Goal: Task Accomplishment & Management: Manage account settings

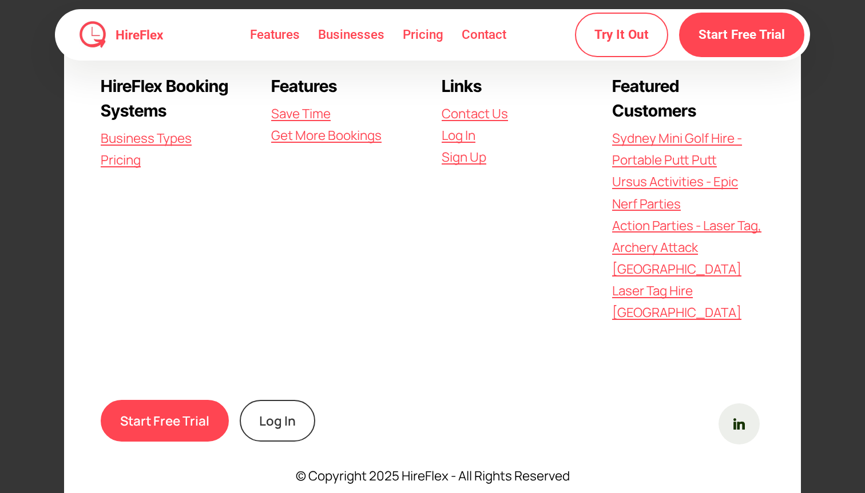
scroll to position [3307, 0]
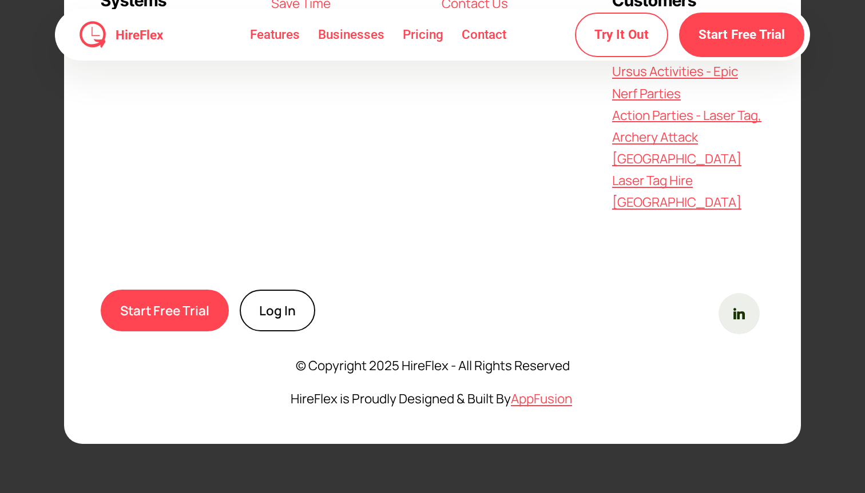
click at [273, 308] on link "Log In" at bounding box center [277, 311] width 75 height 42
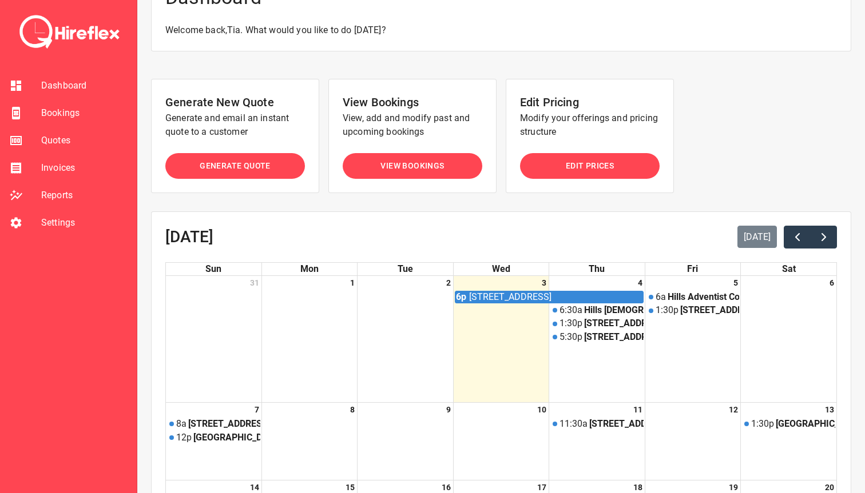
scroll to position [20, 0]
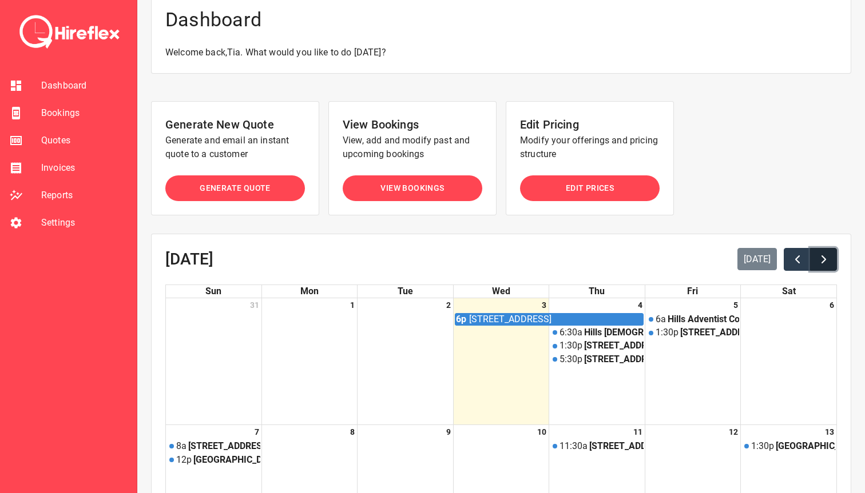
click at [824, 257] on span "button" at bounding box center [823, 260] width 14 height 14
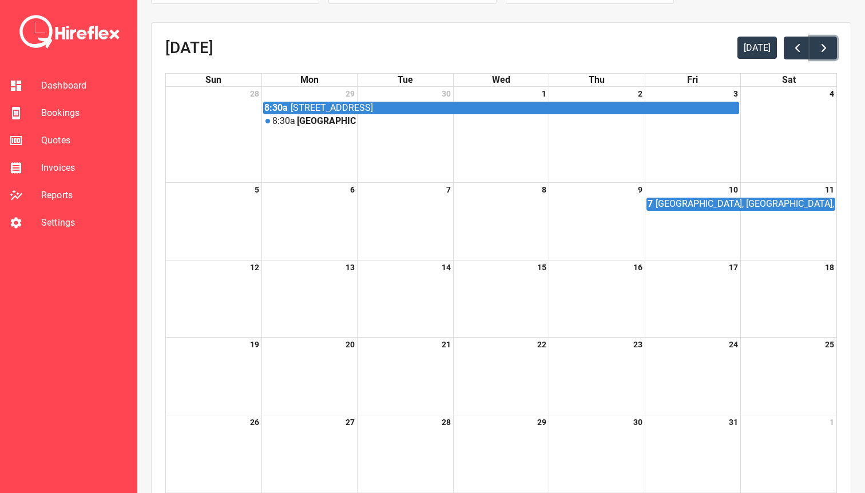
scroll to position [230, 0]
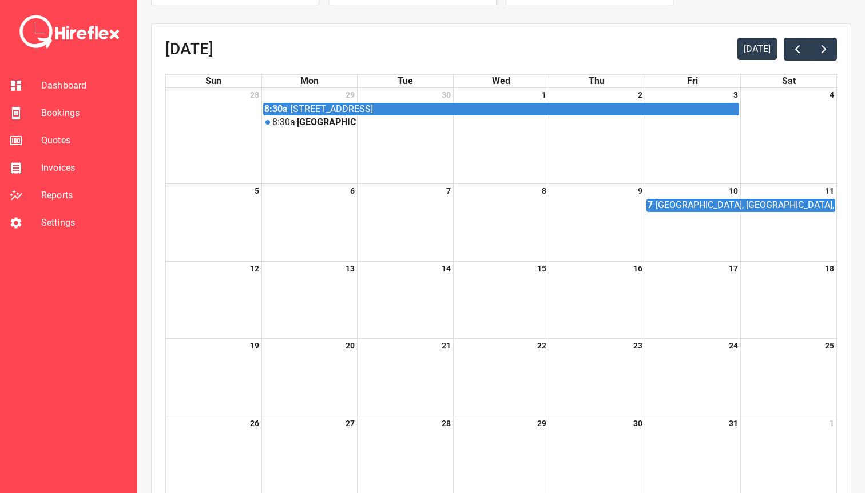
click at [301, 199] on div at bounding box center [309, 207] width 95 height 18
click at [306, 205] on div at bounding box center [309, 207] width 95 height 18
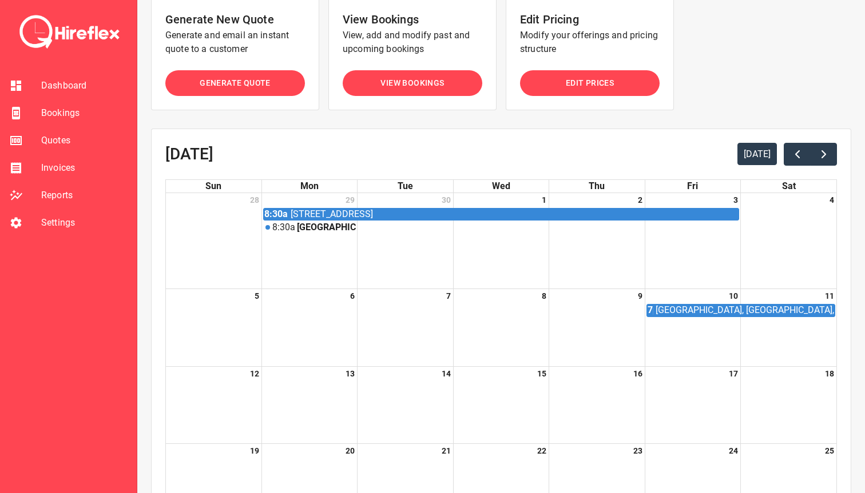
scroll to position [0, 0]
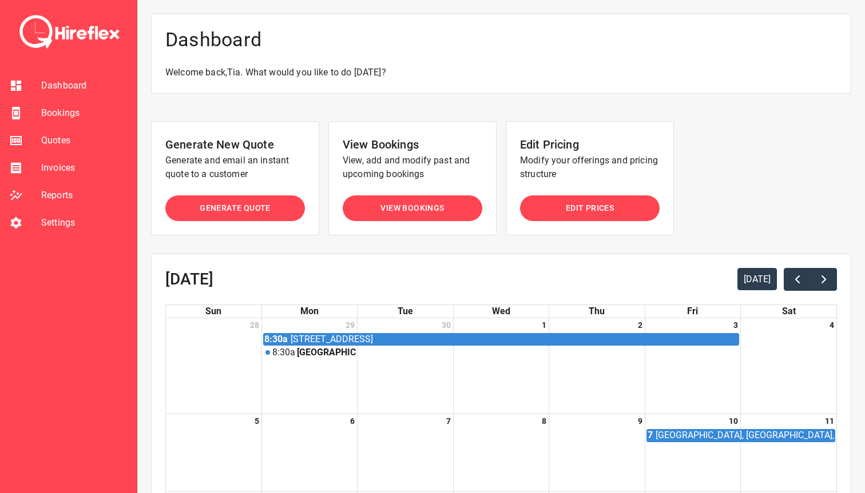
click at [62, 224] on span "Settings" at bounding box center [84, 223] width 86 height 14
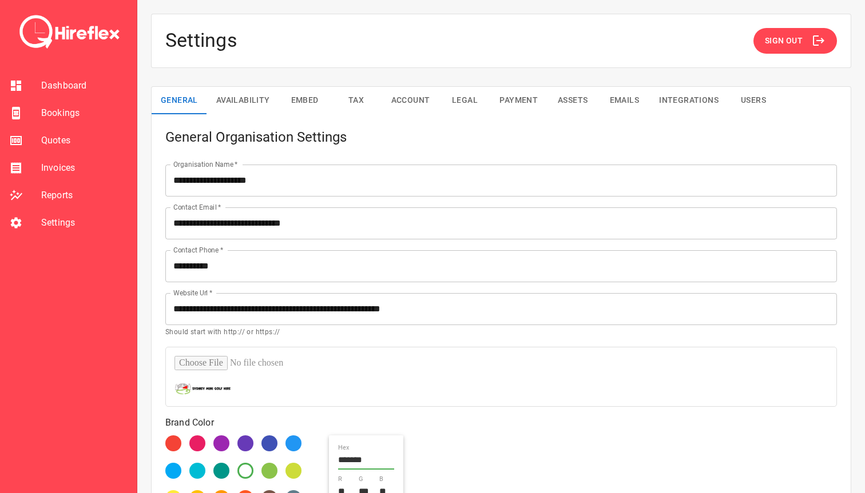
click at [257, 106] on button "Availability" at bounding box center [243, 100] width 72 height 27
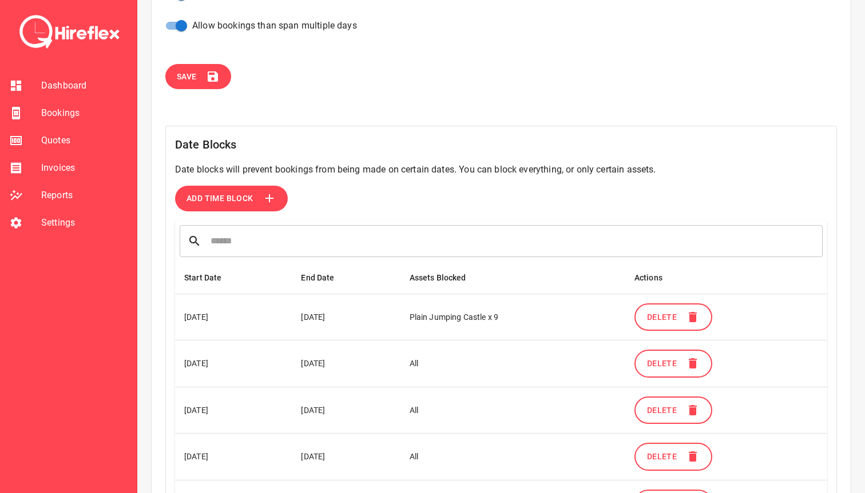
scroll to position [232, 0]
click at [258, 198] on button "Add Time Block" at bounding box center [231, 198] width 113 height 26
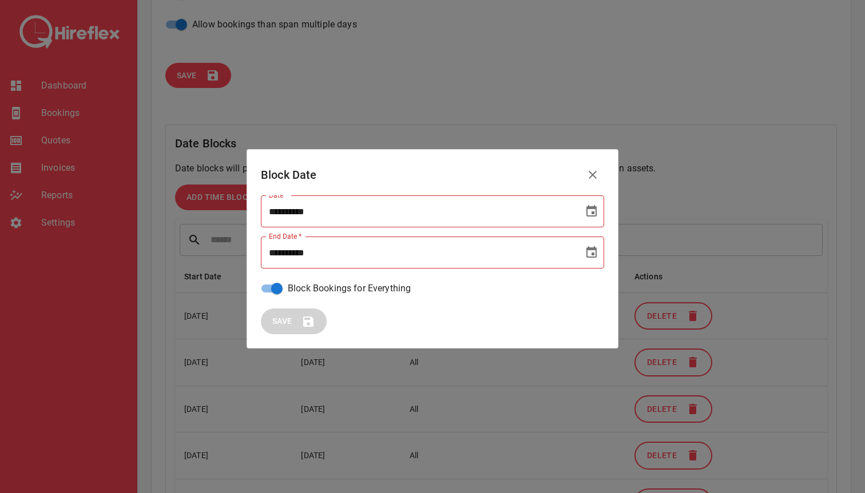
click at [290, 212] on input "**********" at bounding box center [418, 212] width 314 height 32
click at [589, 207] on icon "Choose date" at bounding box center [591, 210] width 10 height 11
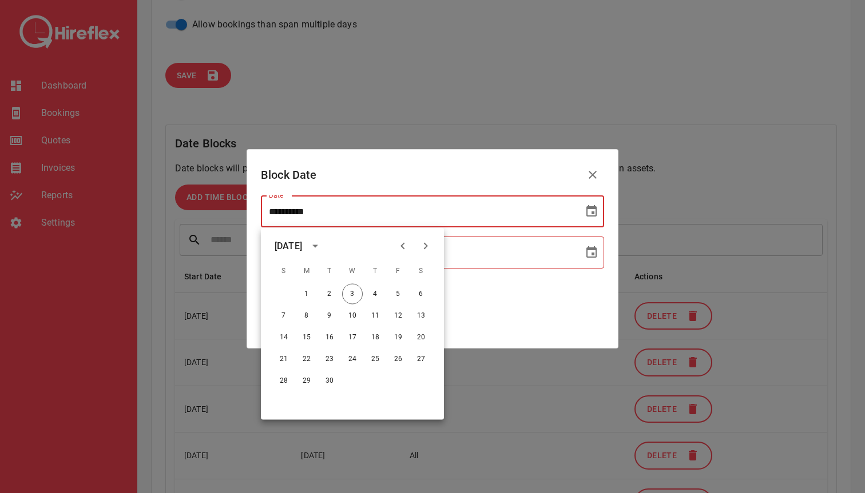
click at [420, 248] on icon "Next month" at bounding box center [426, 247] width 14 height 14
click at [307, 314] on button "6" at bounding box center [306, 316] width 21 height 21
type input "**********"
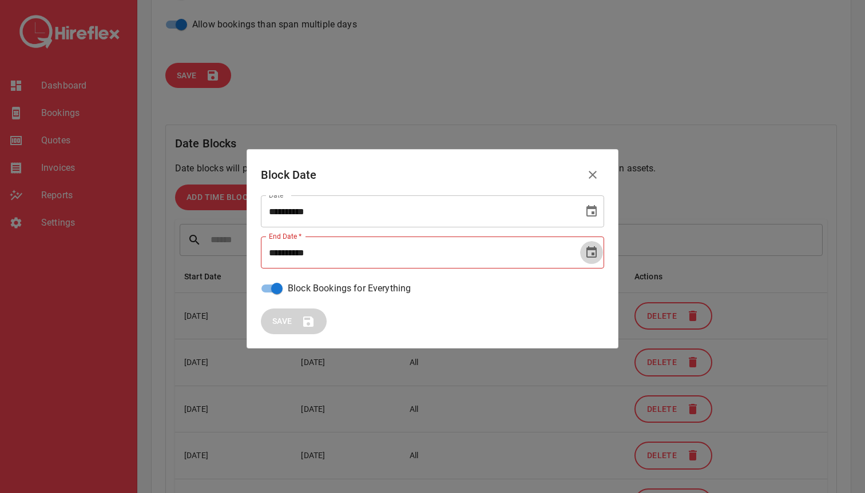
click at [595, 255] on icon "Choose date" at bounding box center [591, 251] width 10 height 11
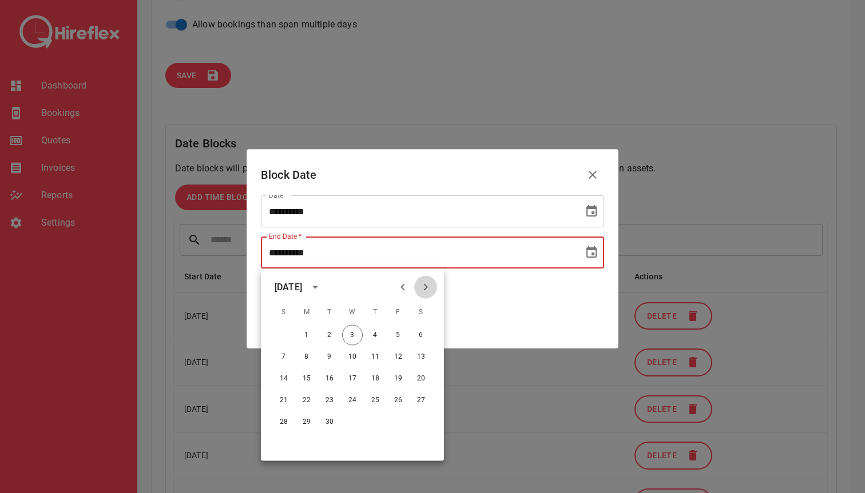
click at [428, 290] on icon "Next month" at bounding box center [426, 288] width 14 height 14
click at [304, 357] on button "6" at bounding box center [306, 357] width 21 height 21
type input "**********"
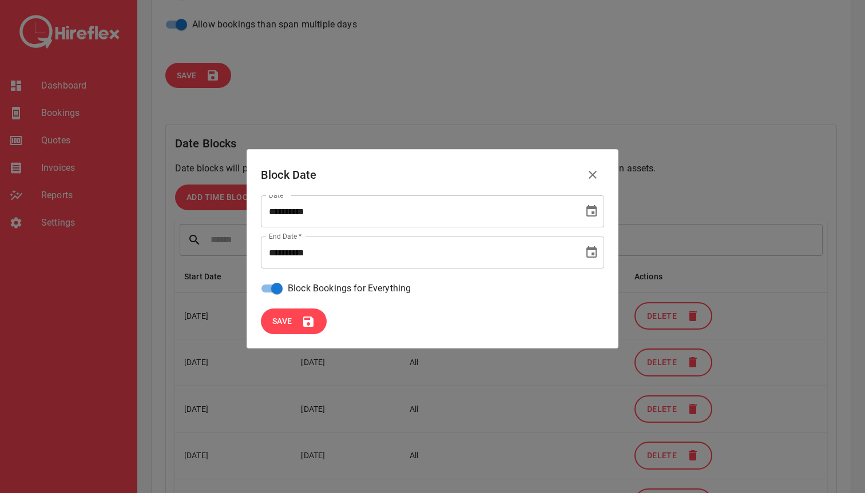
click at [298, 322] on button "Save" at bounding box center [294, 322] width 66 height 26
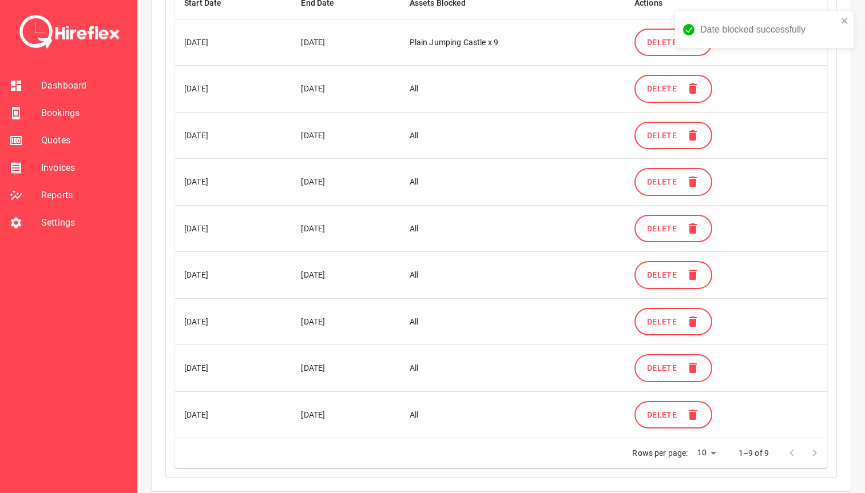
scroll to position [537, 0]
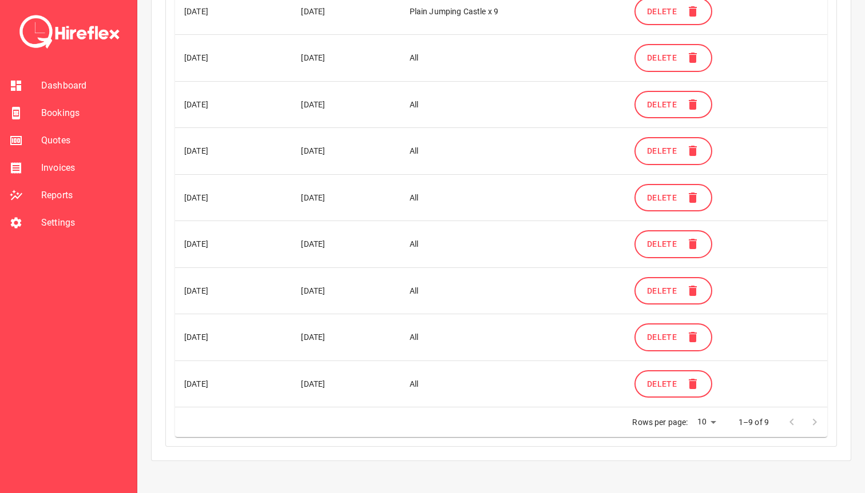
drag, startPoint x: 186, startPoint y: 383, endPoint x: 459, endPoint y: 375, distance: 272.9
click at [459, 375] on tr "06 Oct 2025 06 Oct 2025 All Delete" at bounding box center [501, 384] width 652 height 47
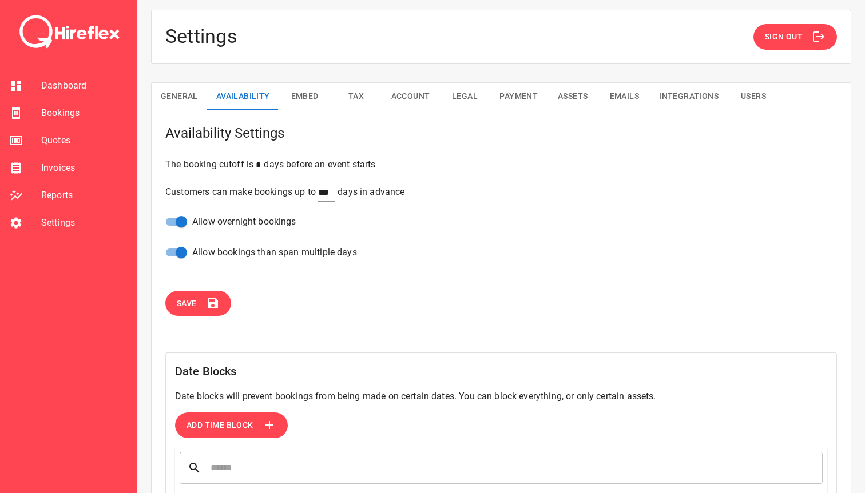
scroll to position [0, 0]
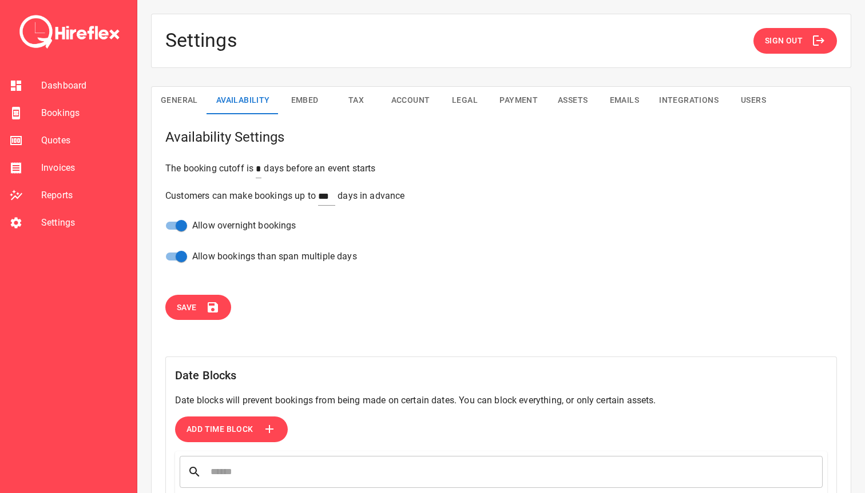
click at [63, 110] on span "Bookings" at bounding box center [84, 113] width 86 height 14
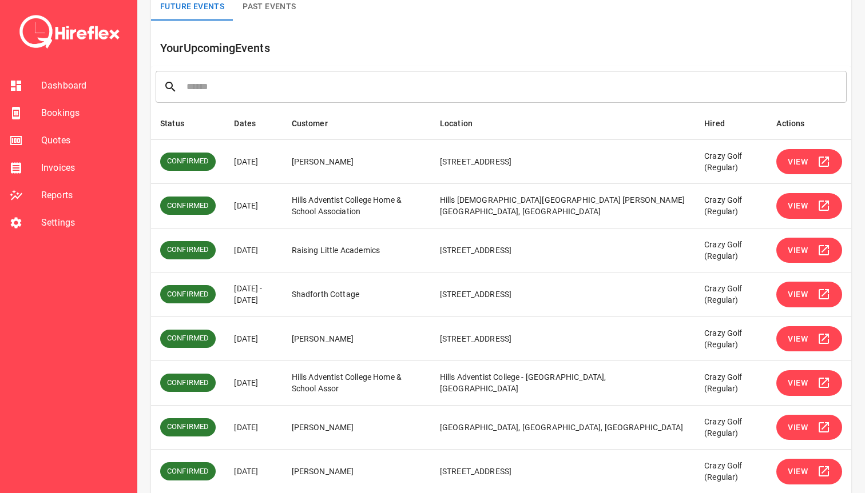
scroll to position [95, 0]
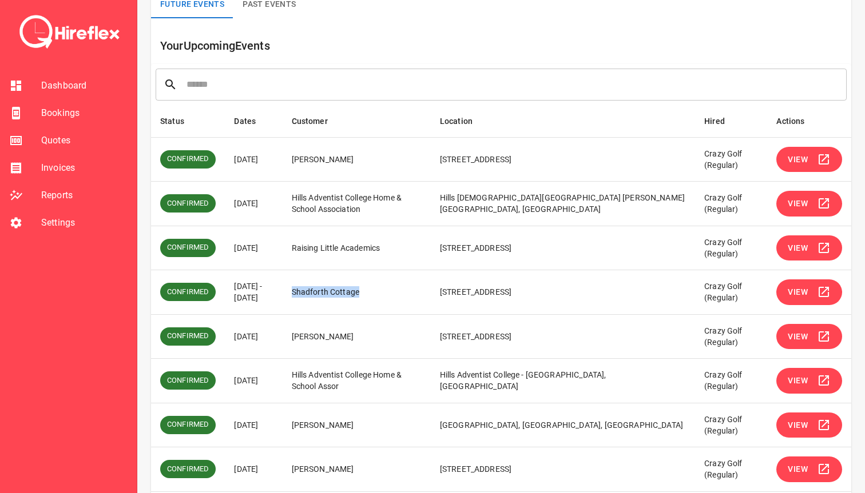
drag, startPoint x: 333, startPoint y: 293, endPoint x: 402, endPoint y: 294, distance: 69.2
click at [402, 294] on td "Shadforth Cottage" at bounding box center [356, 292] width 148 height 45
drag, startPoint x: 416, startPoint y: 293, endPoint x: 331, endPoint y: 292, distance: 85.2
click at [331, 292] on td "Shadforth Cottage" at bounding box center [356, 292] width 148 height 45
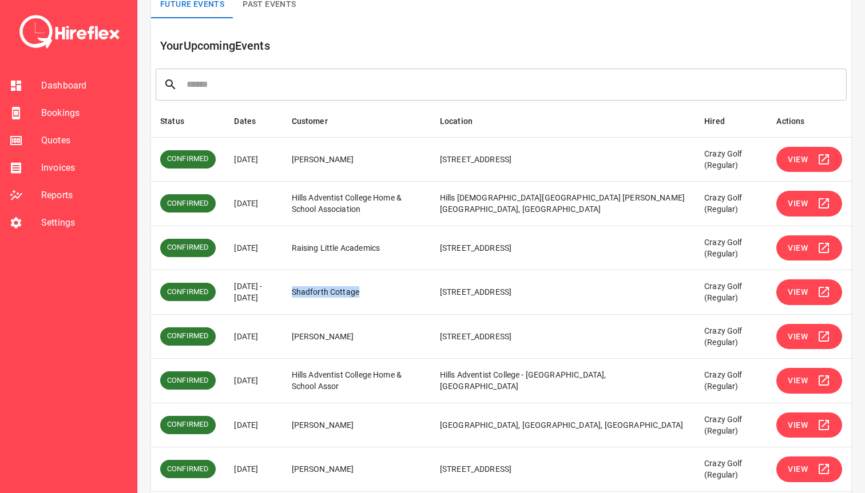
click at [331, 292] on td "Shadforth Cottage" at bounding box center [356, 292] width 148 height 45
drag, startPoint x: 333, startPoint y: 292, endPoint x: 400, endPoint y: 292, distance: 66.9
click at [400, 292] on td "Shadforth Cottage" at bounding box center [356, 292] width 148 height 45
